Goal: Find specific page/section: Find specific page/section

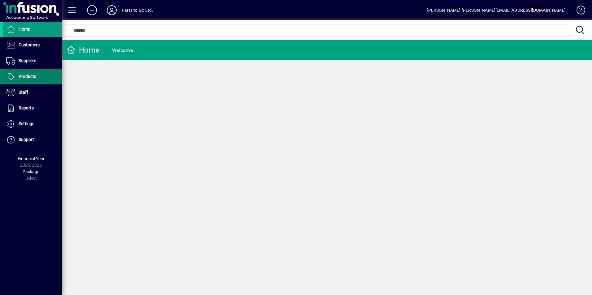
click at [27, 74] on span "Products" at bounding box center [28, 76] width 18 height 5
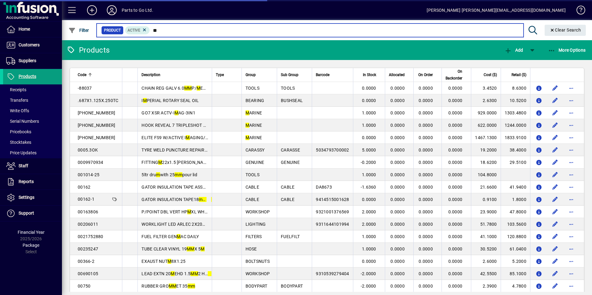
type input "***"
